Goal: Task Accomplishment & Management: Manage account settings

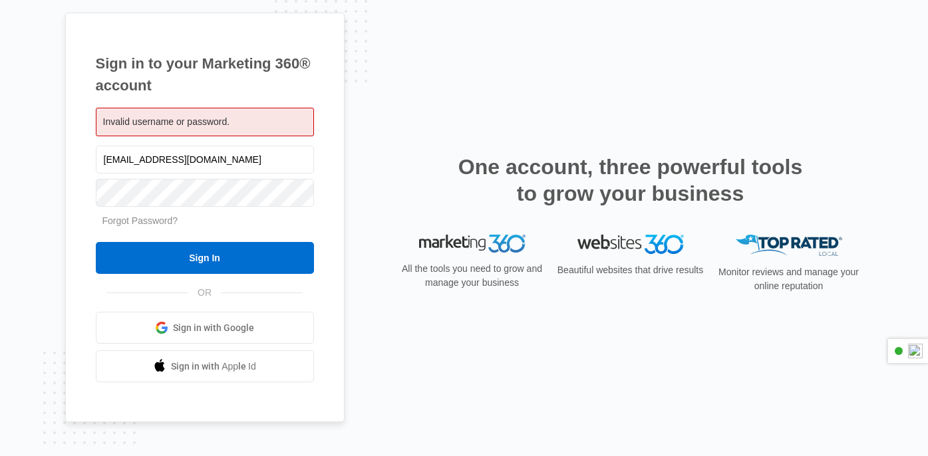
click at [236, 116] on div "Invalid username or password." at bounding box center [205, 122] width 218 height 29
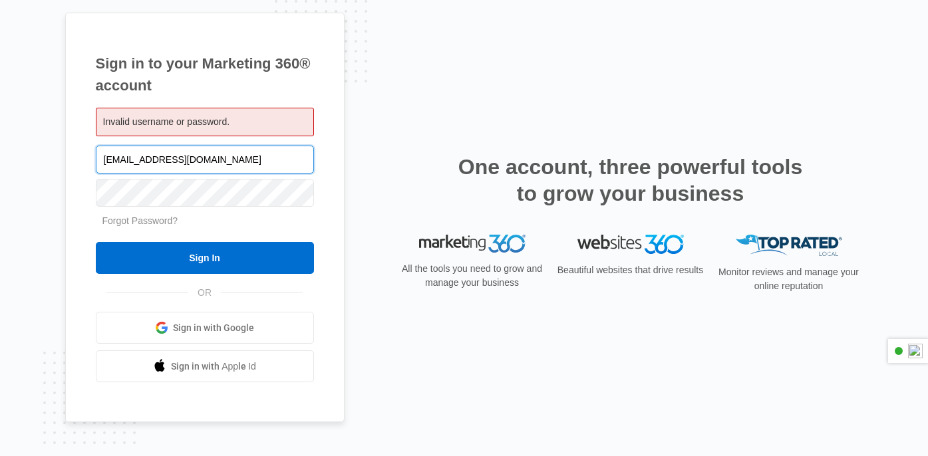
click at [269, 164] on input "[EMAIL_ADDRESS][DOMAIN_NAME]" at bounding box center [205, 160] width 218 height 28
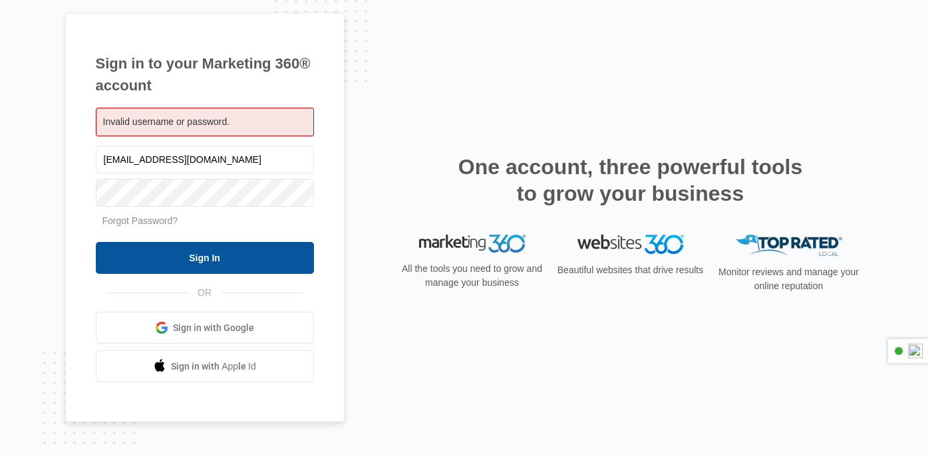
click at [241, 271] on input "Sign In" at bounding box center [205, 258] width 218 height 32
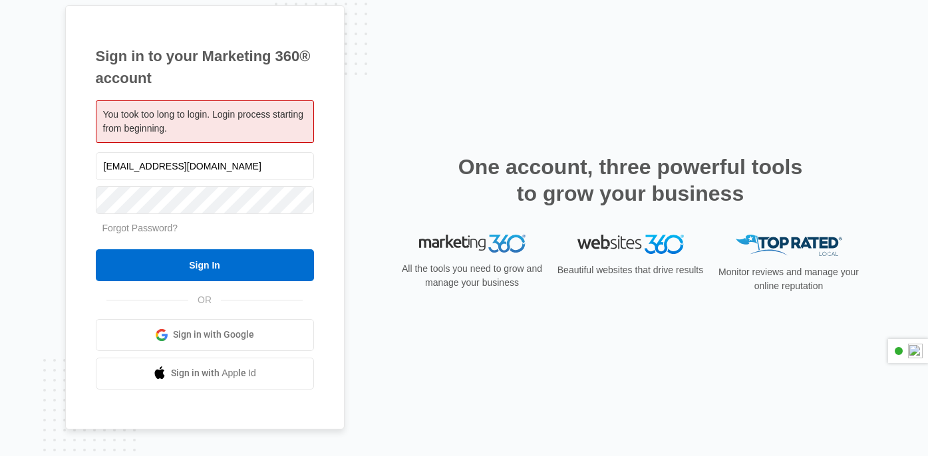
click at [96, 249] on input "Sign In" at bounding box center [205, 265] width 218 height 32
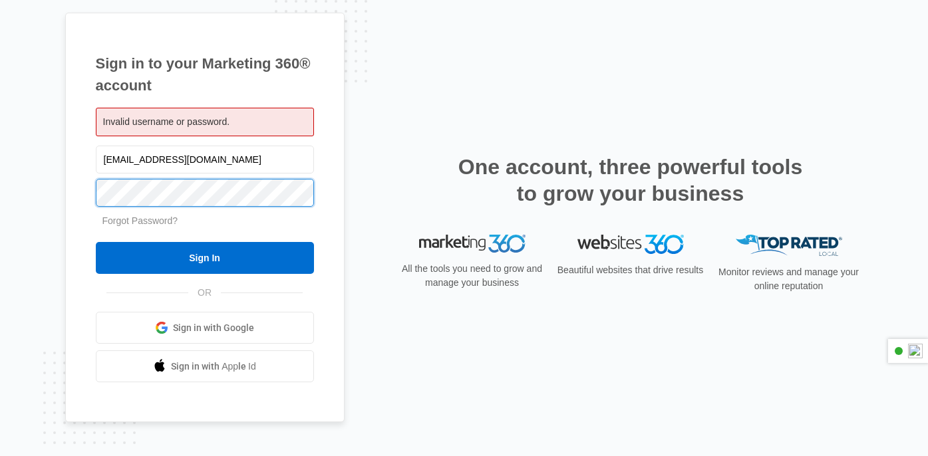
click at [58, 194] on div "Sign in to your Marketing 360® account Invalid username or password. [EMAIL_ADD…" at bounding box center [464, 228] width 928 height 456
click at [96, 242] on input "Sign In" at bounding box center [205, 258] width 218 height 32
click at [55, 206] on div "Sign in to your Marketing 360® account Invalid username or password. [EMAIL_ADD…" at bounding box center [464, 228] width 928 height 456
